Goal: Navigation & Orientation: Find specific page/section

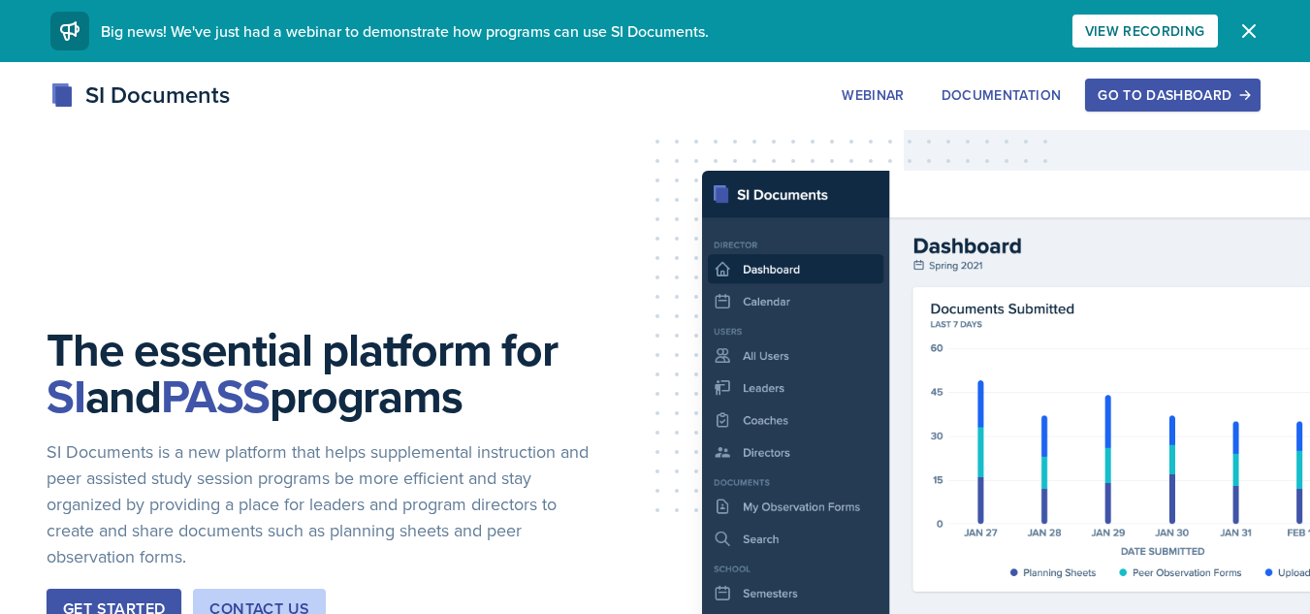
click at [1120, 105] on button "Go to Dashboard" at bounding box center [1172, 95] width 175 height 33
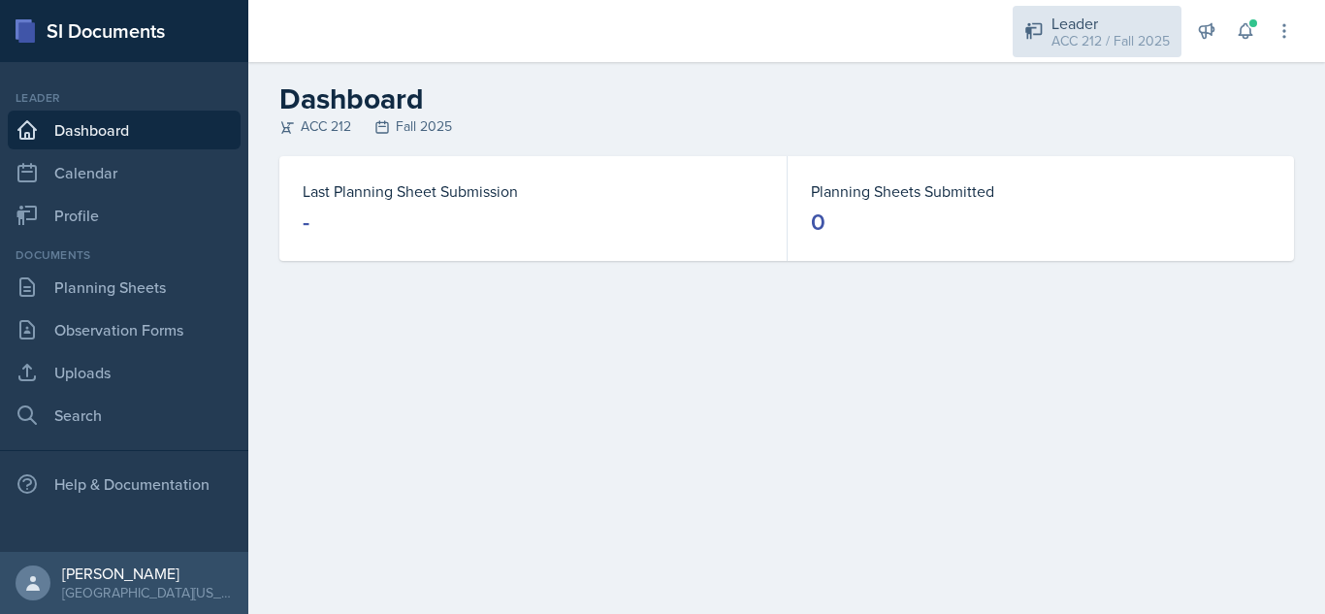
click at [1110, 44] on div "ACC 212 / Fall 2025" at bounding box center [1110, 41] width 118 height 20
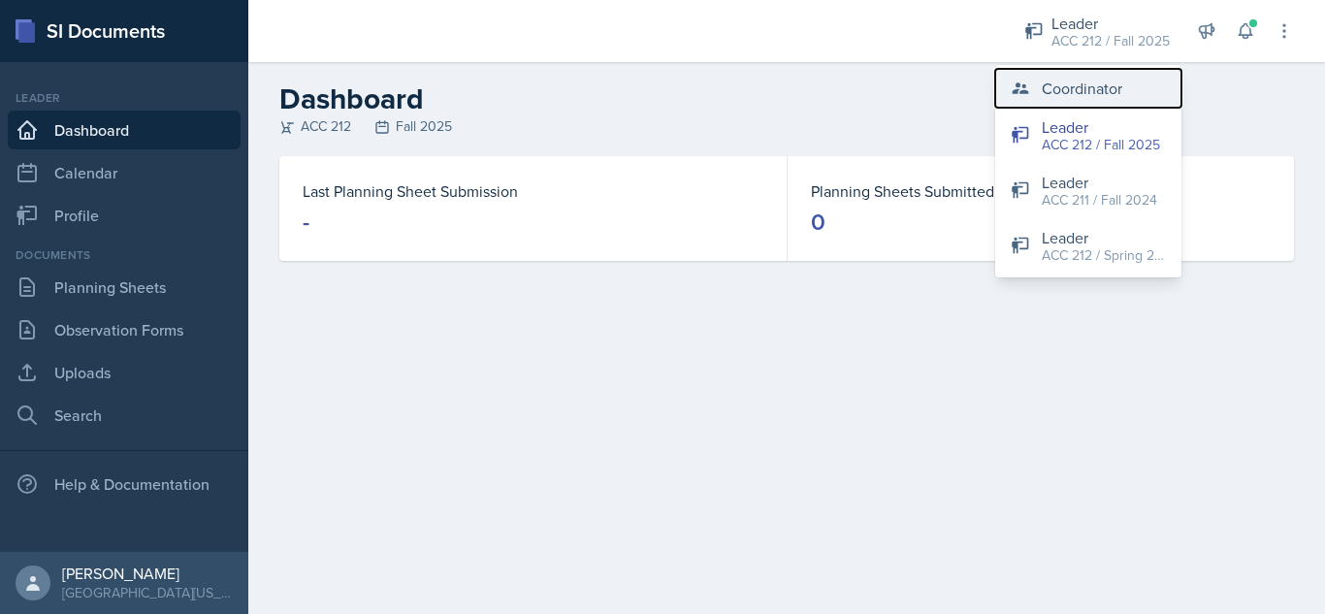
click at [1079, 79] on div "Coordinator" at bounding box center [1082, 88] width 80 height 23
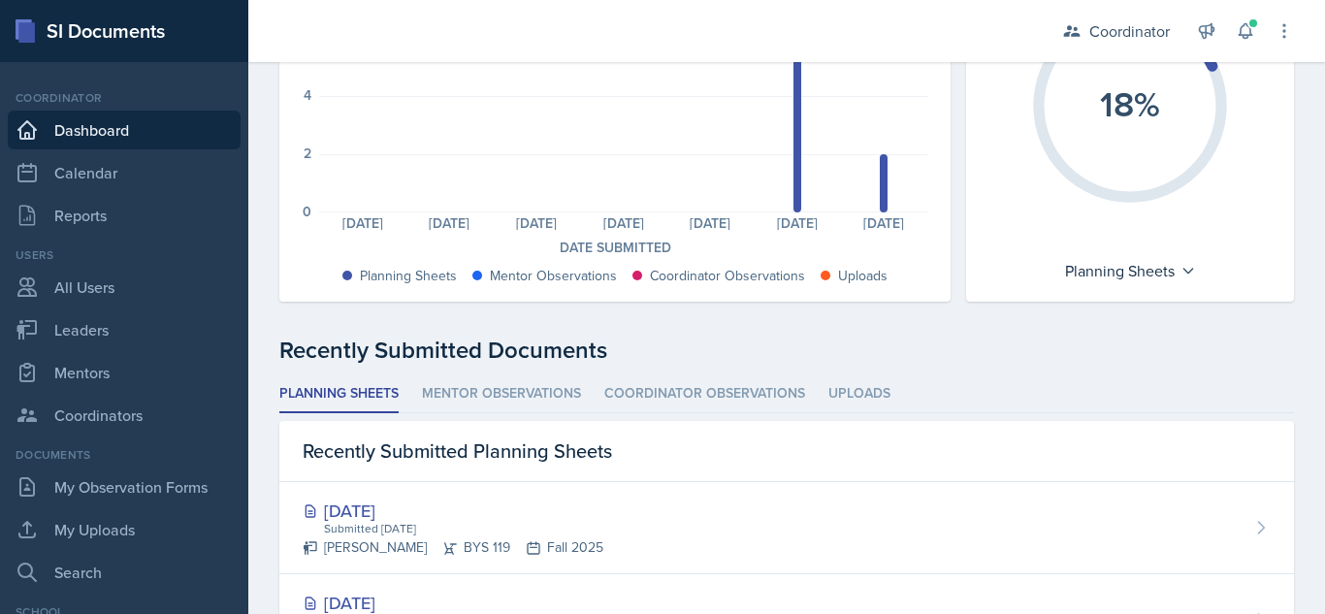
scroll to position [259, 0]
click at [93, 180] on link "Calendar" at bounding box center [124, 172] width 233 height 39
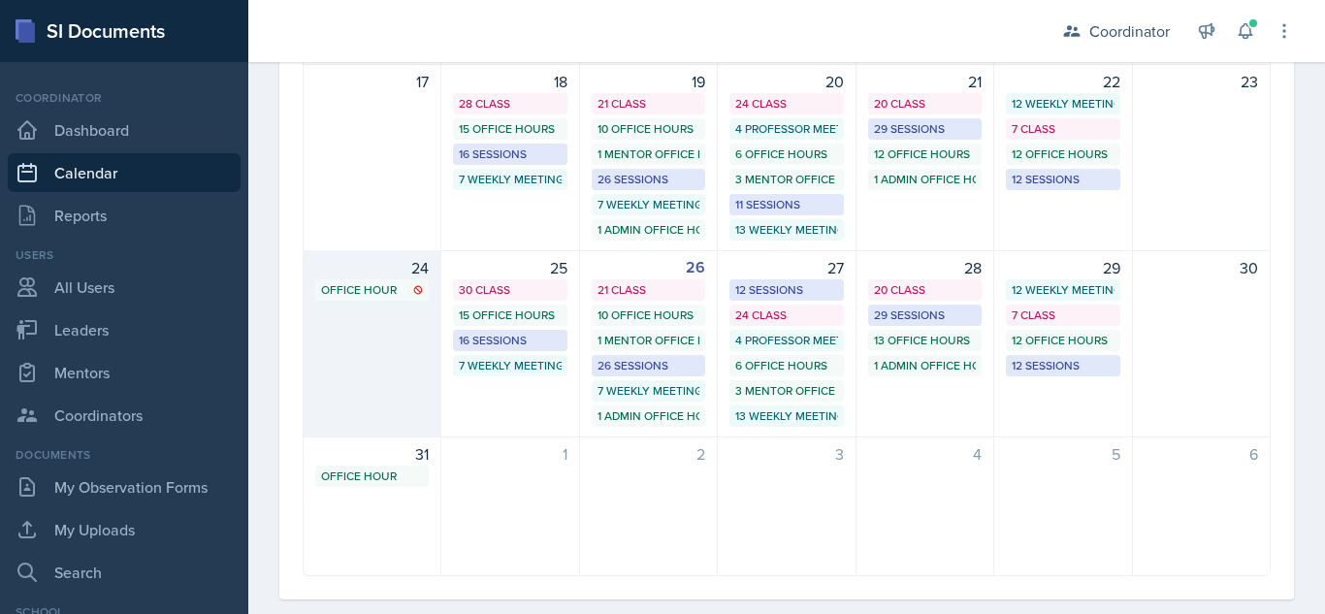
scroll to position [612, 0]
click at [414, 291] on icon at bounding box center [418, 289] width 10 height 10
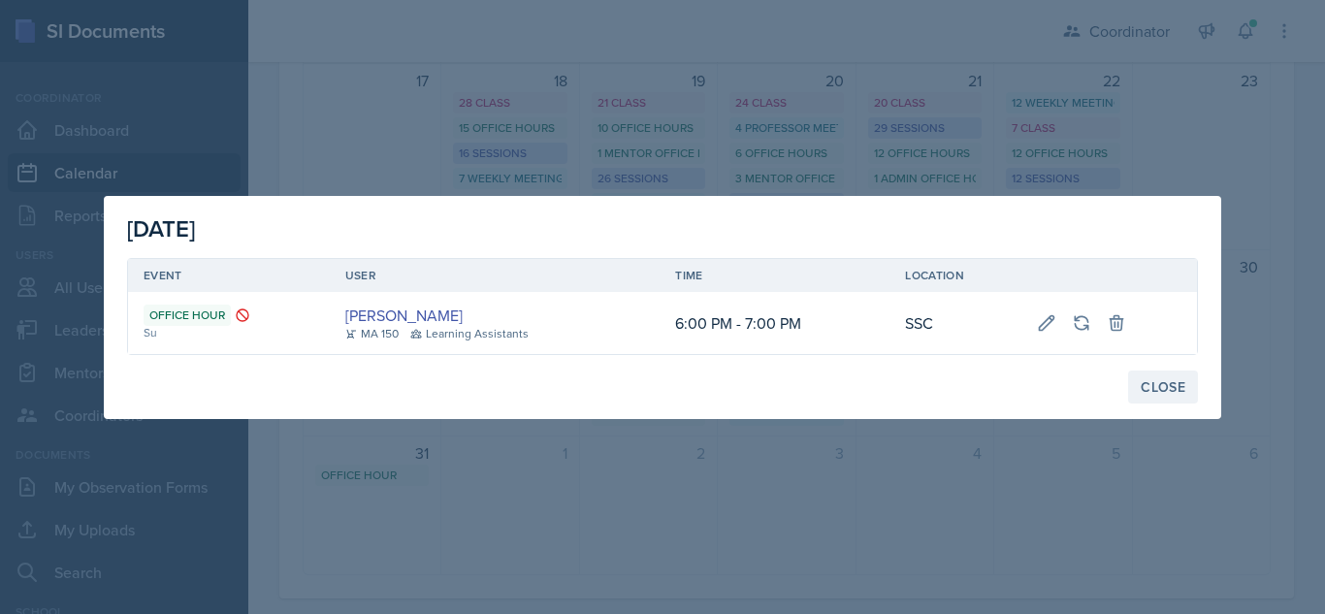
click at [1156, 386] on div "Close" at bounding box center [1162, 387] width 45 height 16
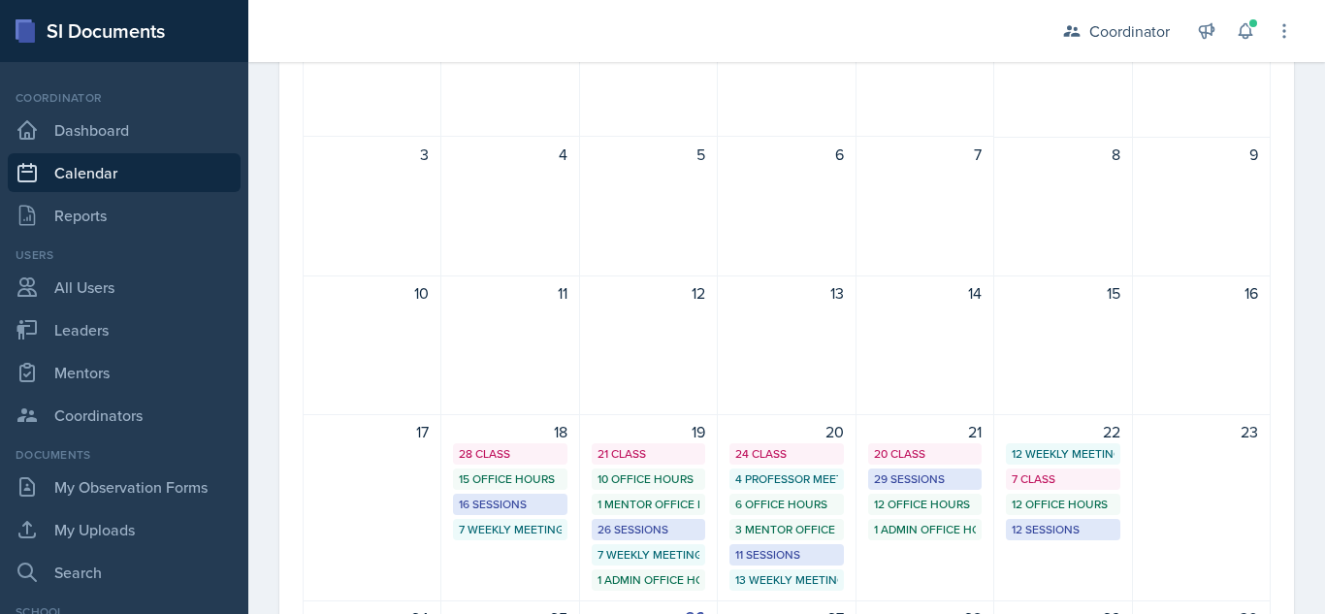
scroll to position [0, 0]
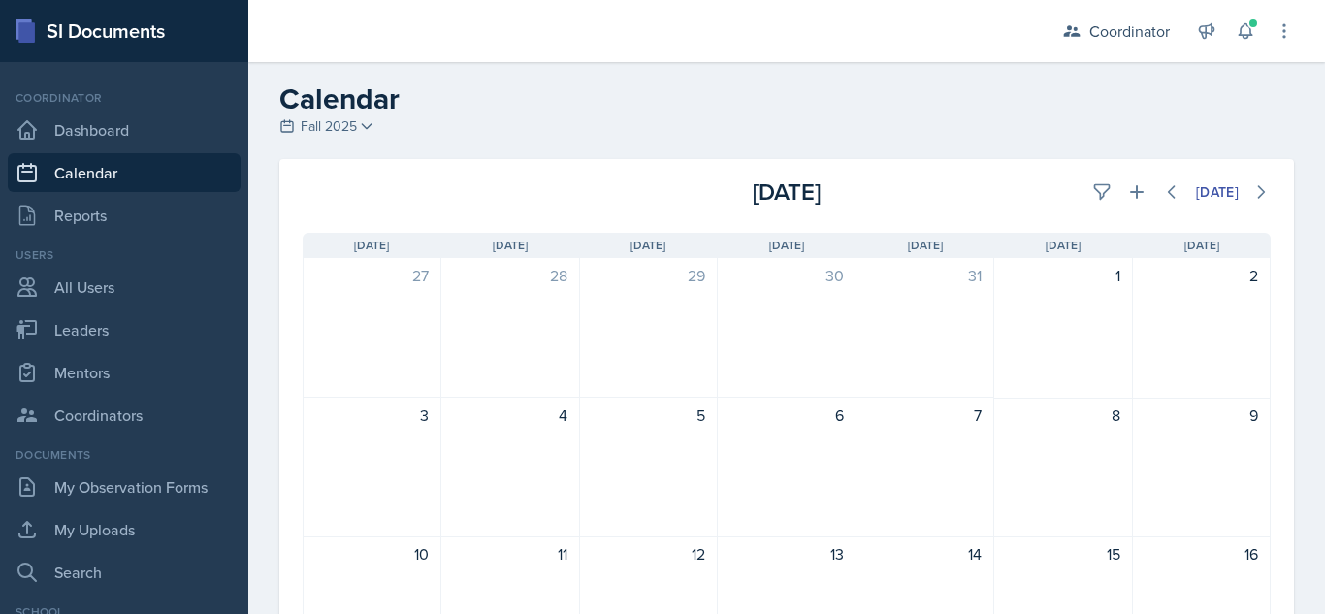
scroll to position [514, 0]
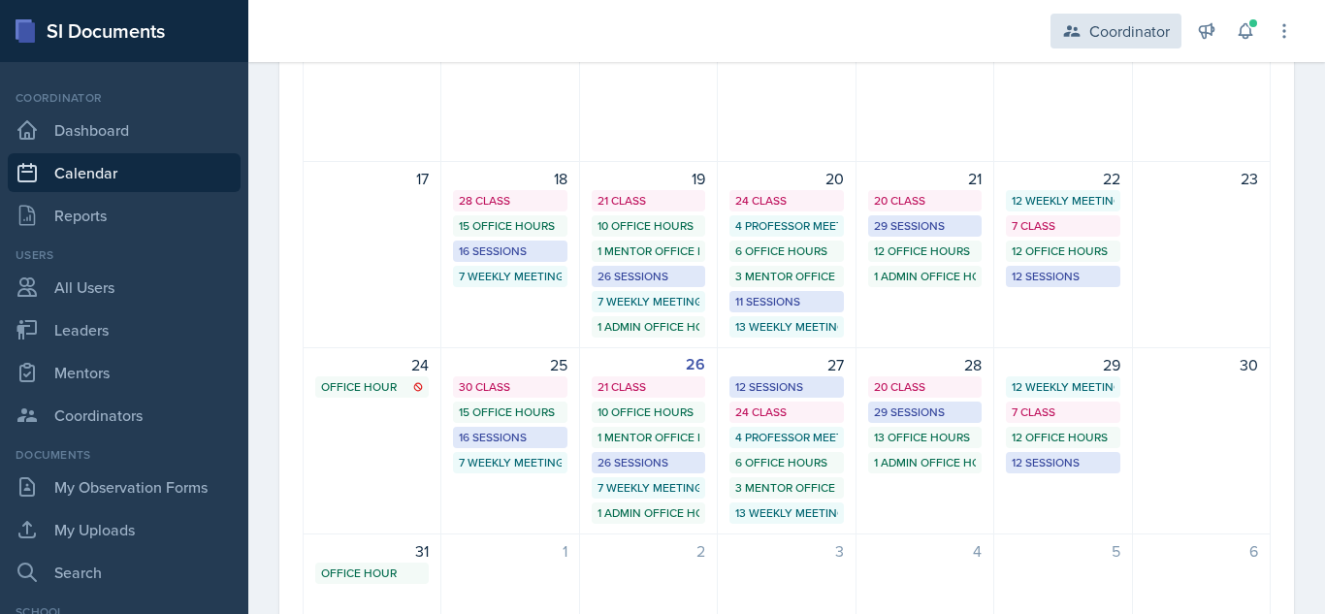
click at [1143, 41] on div "Coordinator" at bounding box center [1129, 30] width 80 height 23
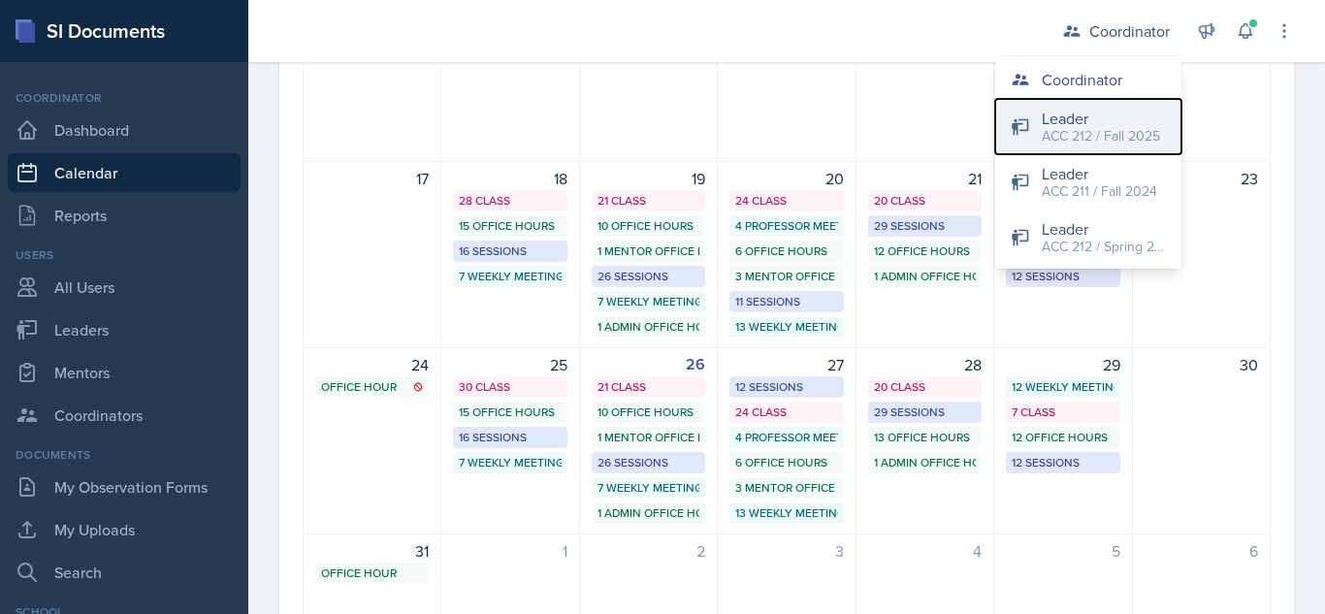
click at [1092, 112] on div "Leader" at bounding box center [1101, 118] width 118 height 23
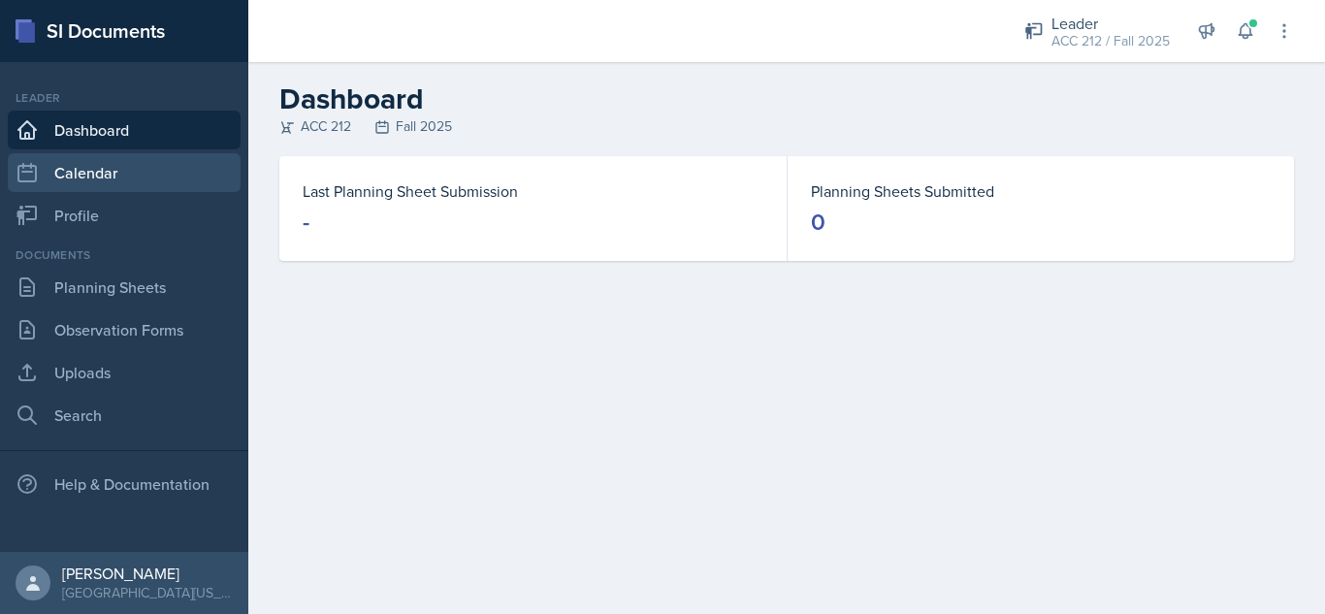
click at [192, 173] on link "Calendar" at bounding box center [124, 172] width 233 height 39
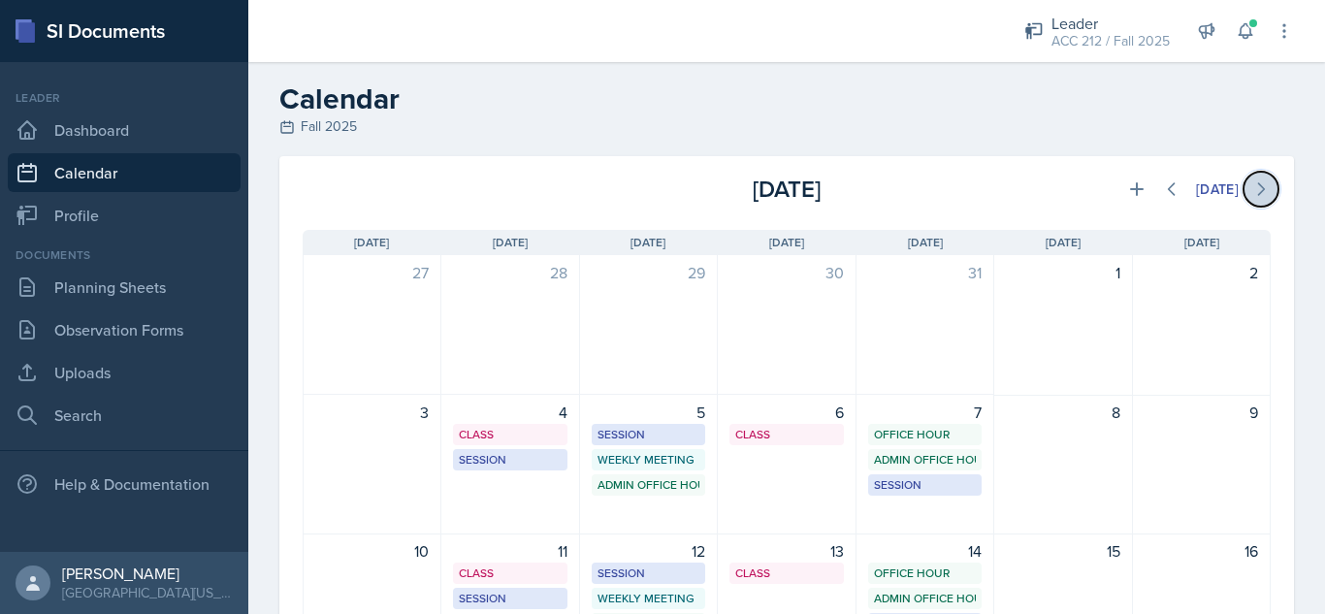
click at [1251, 187] on icon at bounding box center [1260, 188] width 19 height 19
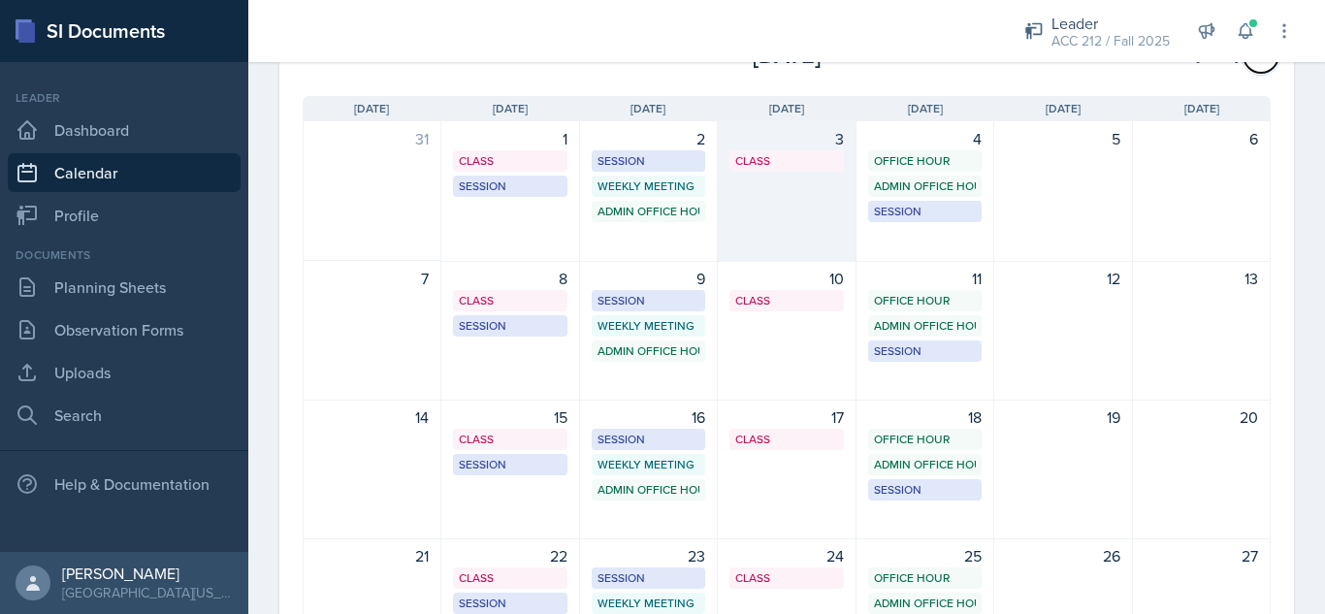
scroll to position [136, 0]
